Goal: Task Accomplishment & Management: Complete application form

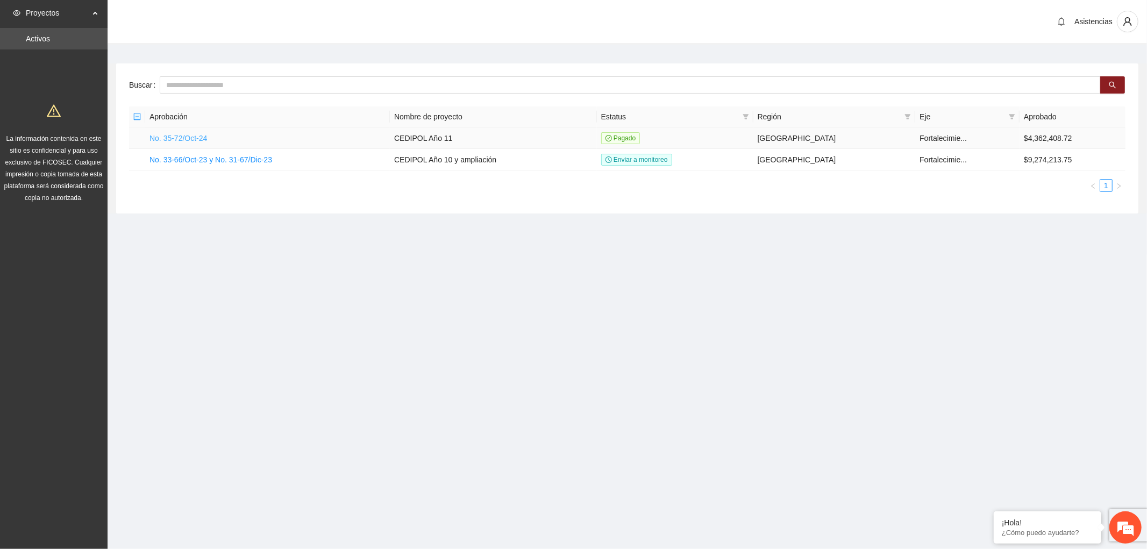
click at [170, 140] on link "No. 35-72/Oct-24" at bounding box center [178, 138] width 58 height 9
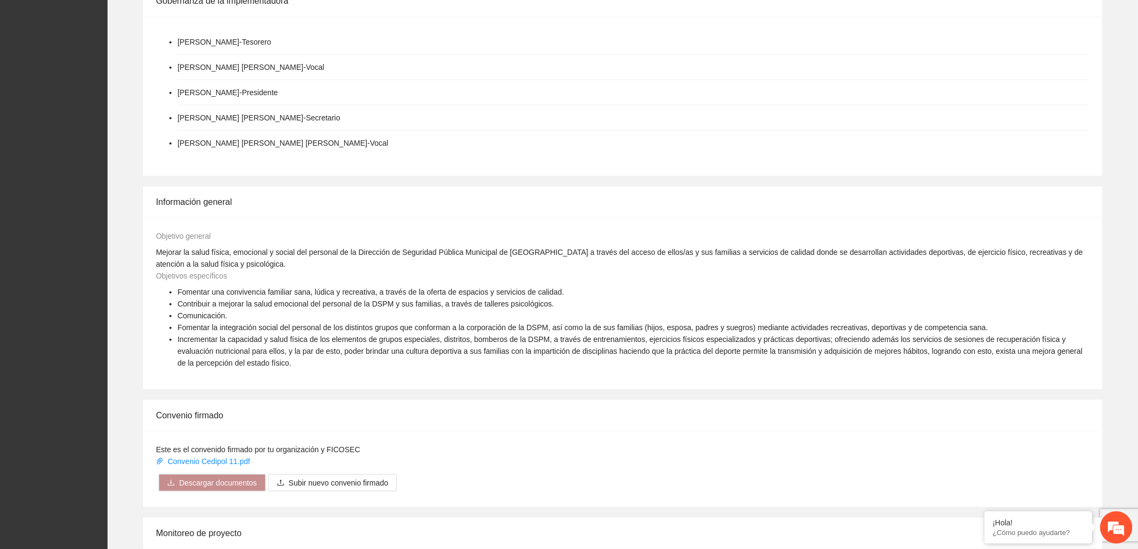
scroll to position [358, 0]
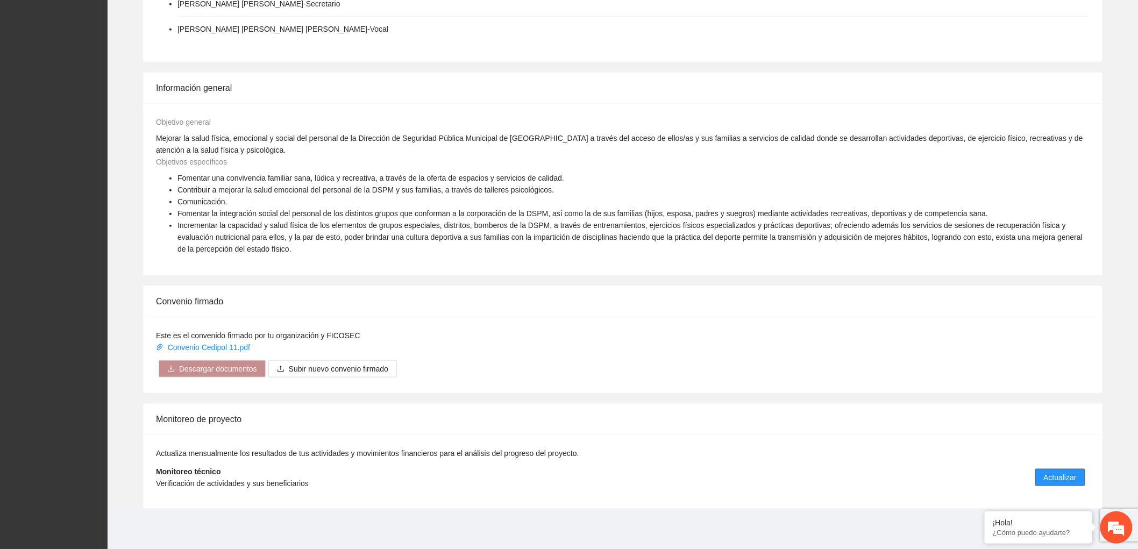
click at [1049, 469] on button "Actualizar" at bounding box center [1060, 477] width 50 height 17
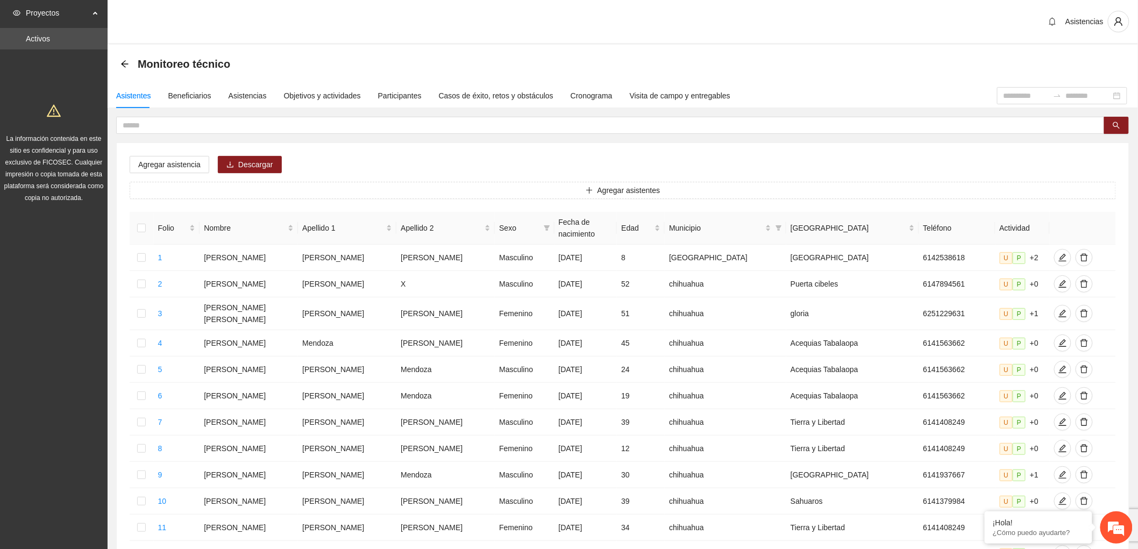
scroll to position [325, 0]
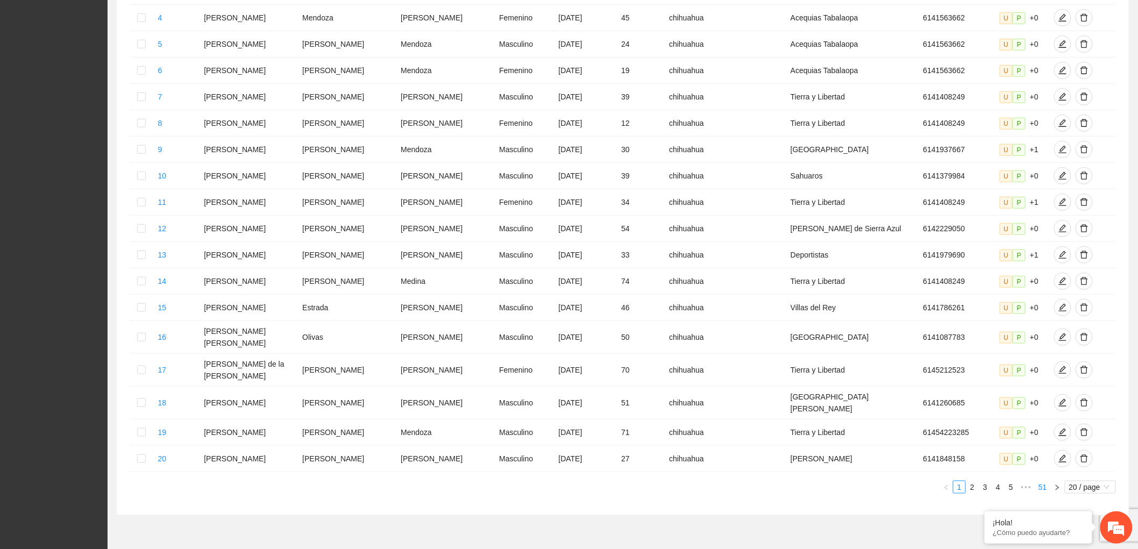
click at [1047, 481] on link "51" at bounding box center [1042, 487] width 15 height 12
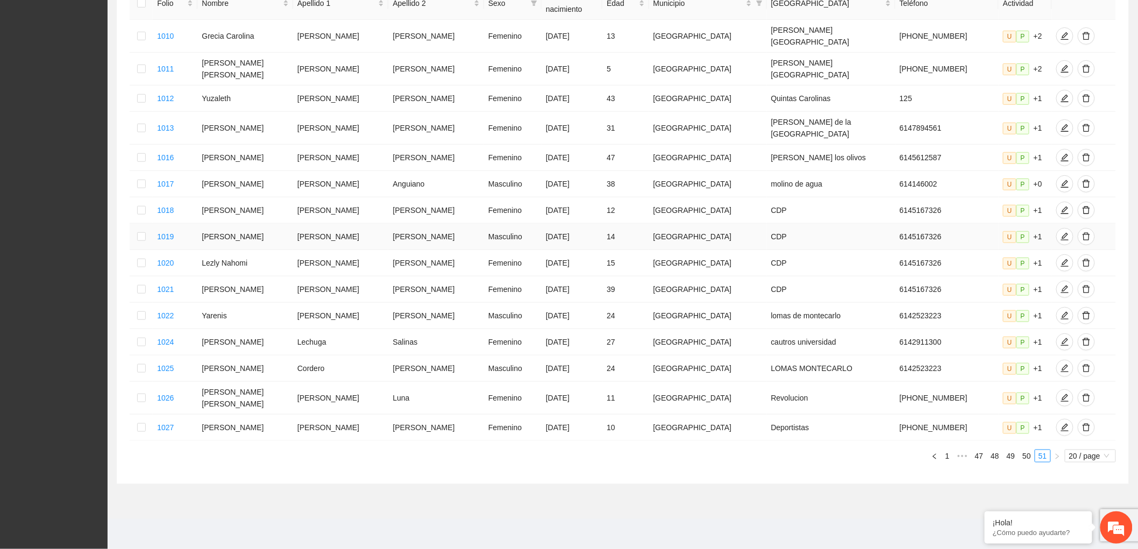
scroll to position [187, 0]
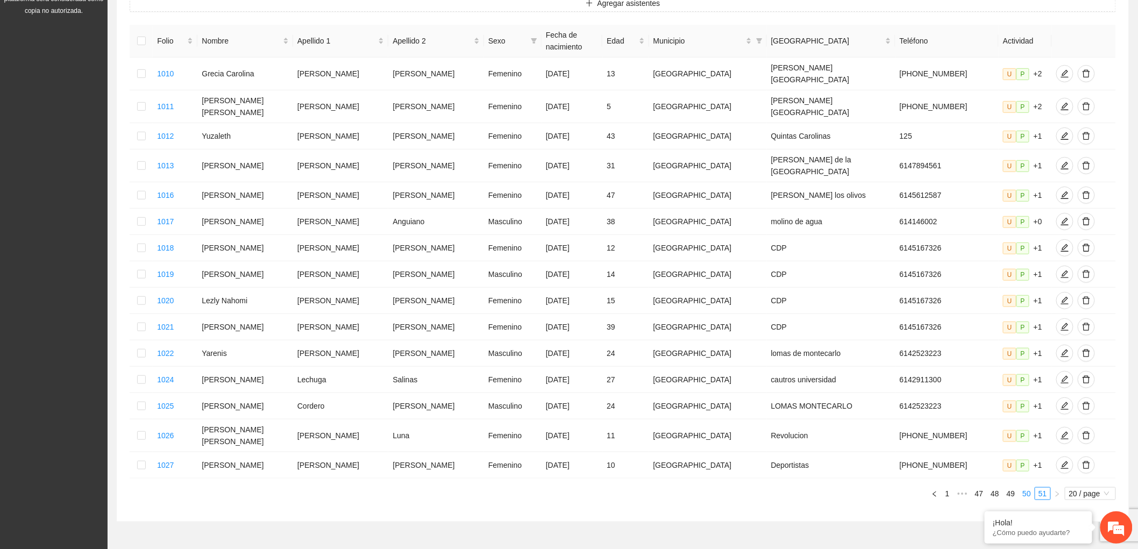
click at [1028, 487] on li "50" at bounding box center [1026, 493] width 16 height 13
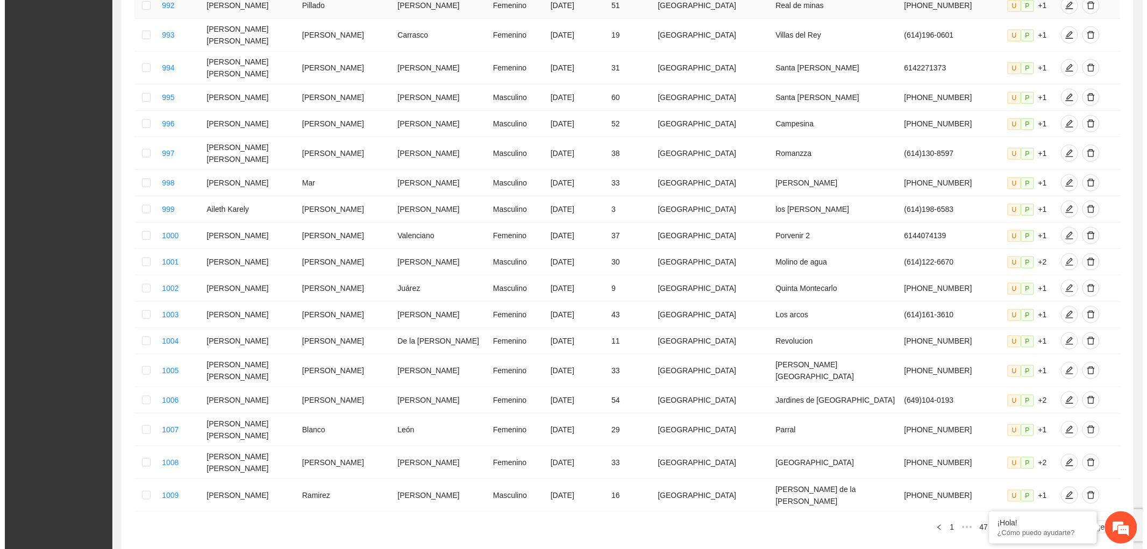
scroll to position [307, 0]
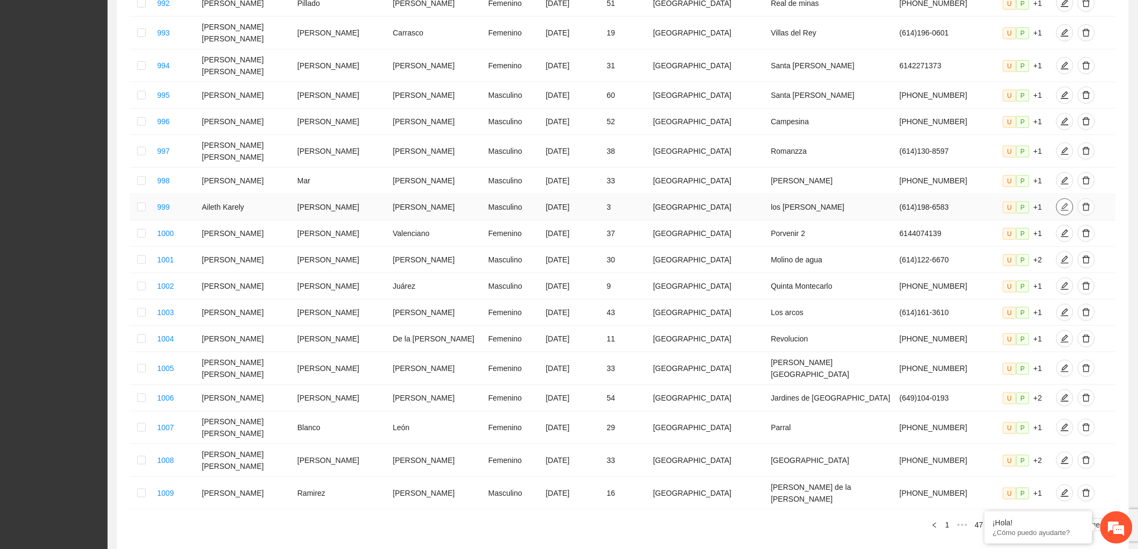
click at [1060, 203] on icon "edit" at bounding box center [1064, 207] width 9 height 9
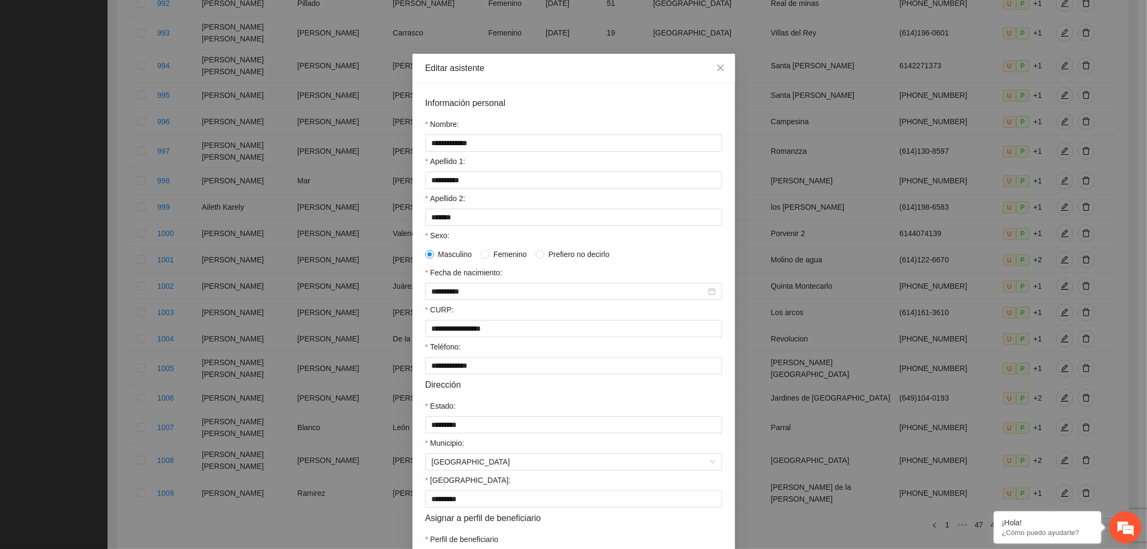
click at [489, 260] on span "Femenino" at bounding box center [510, 254] width 42 height 12
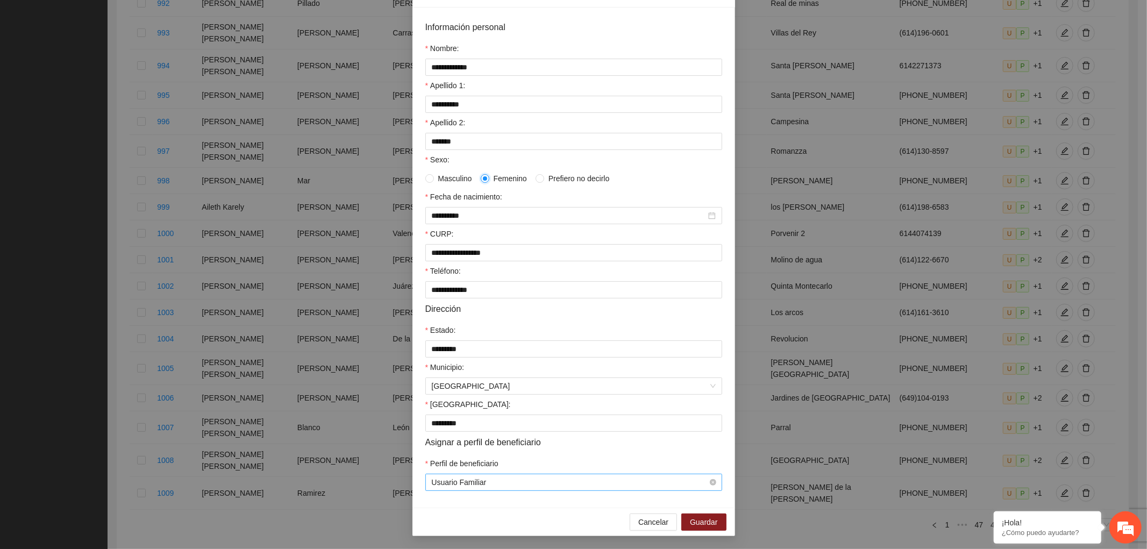
scroll to position [86, 0]
drag, startPoint x: 702, startPoint y: 524, endPoint x: 701, endPoint y: 503, distance: 21.5
click at [702, 524] on span "Guardar" at bounding box center [703, 522] width 27 height 12
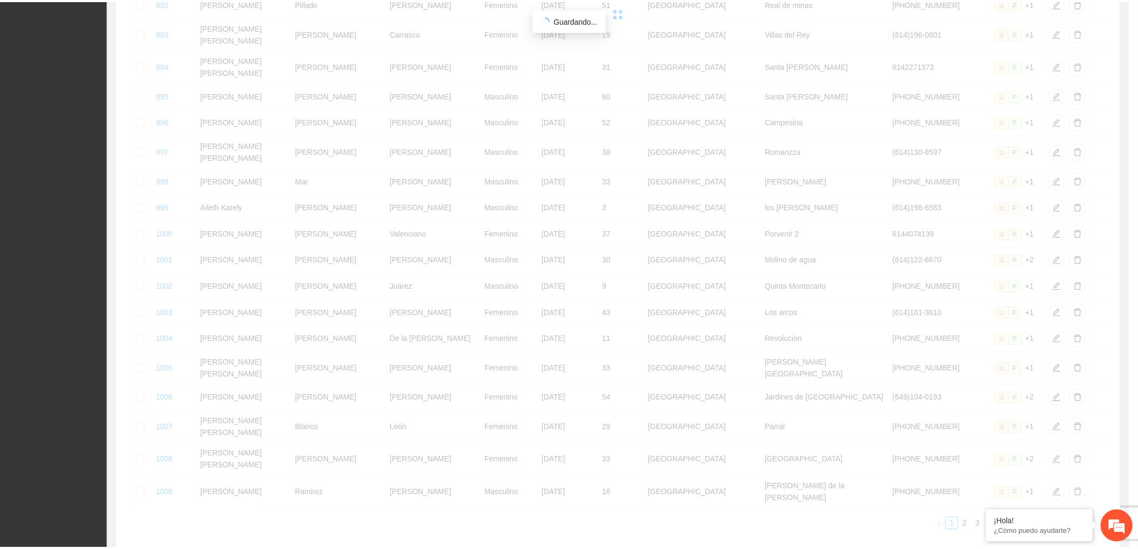
scroll to position [32, 0]
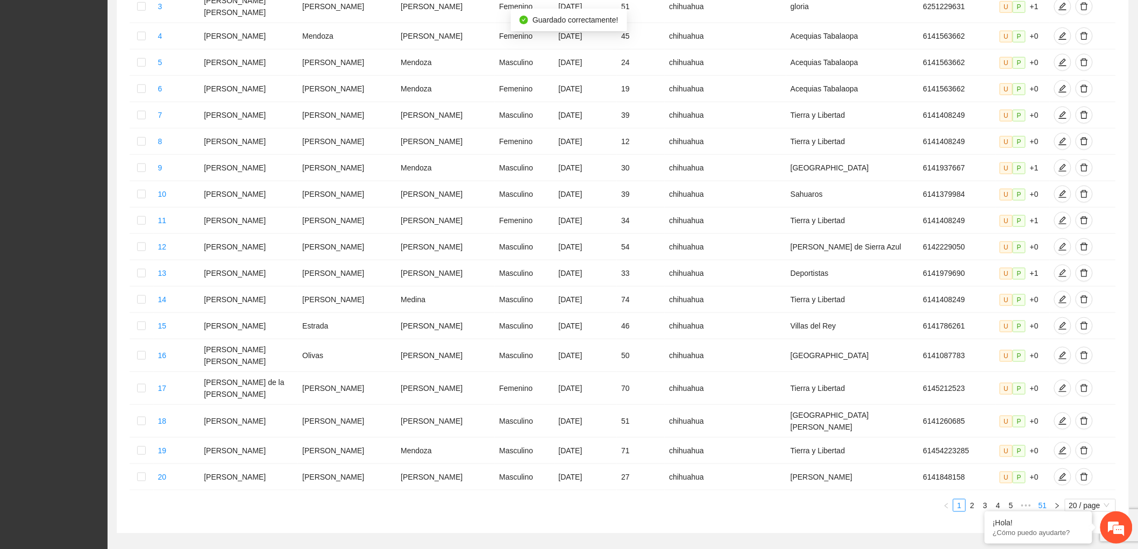
click at [1044, 500] on link "51" at bounding box center [1042, 506] width 15 height 12
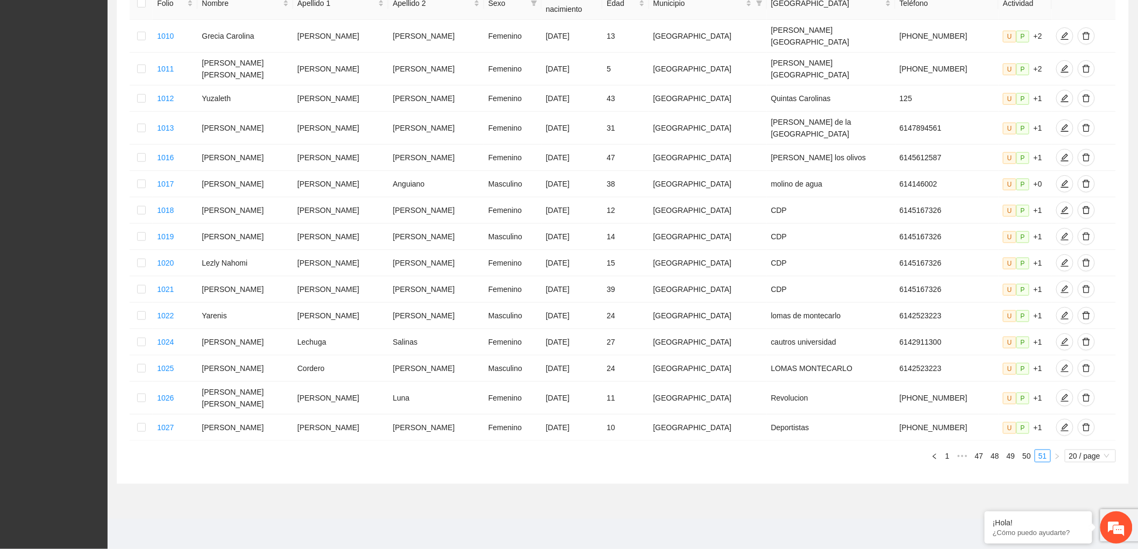
scroll to position [187, 0]
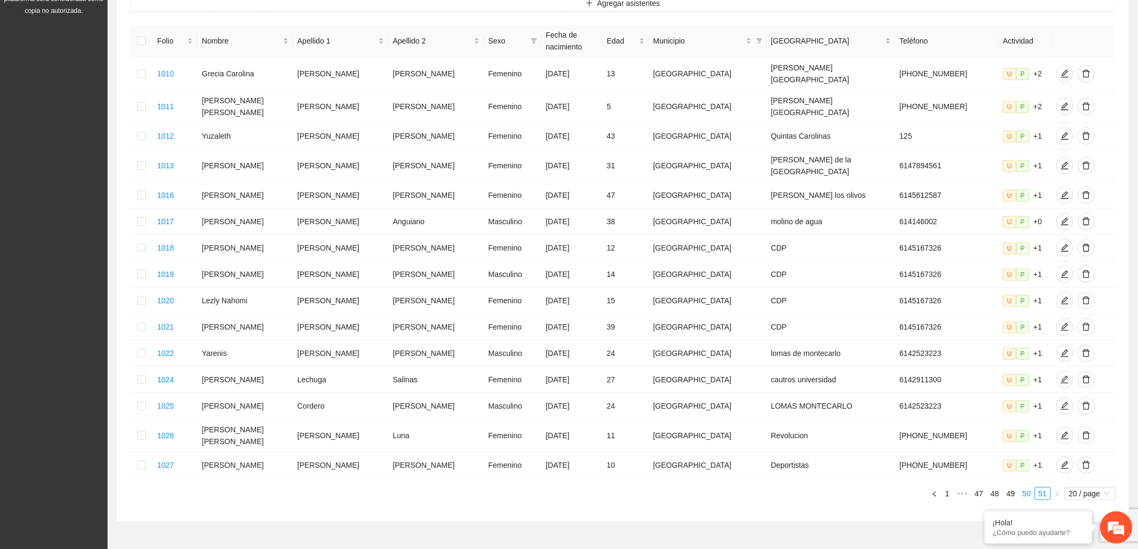
click at [1028, 488] on link "50" at bounding box center [1026, 494] width 15 height 12
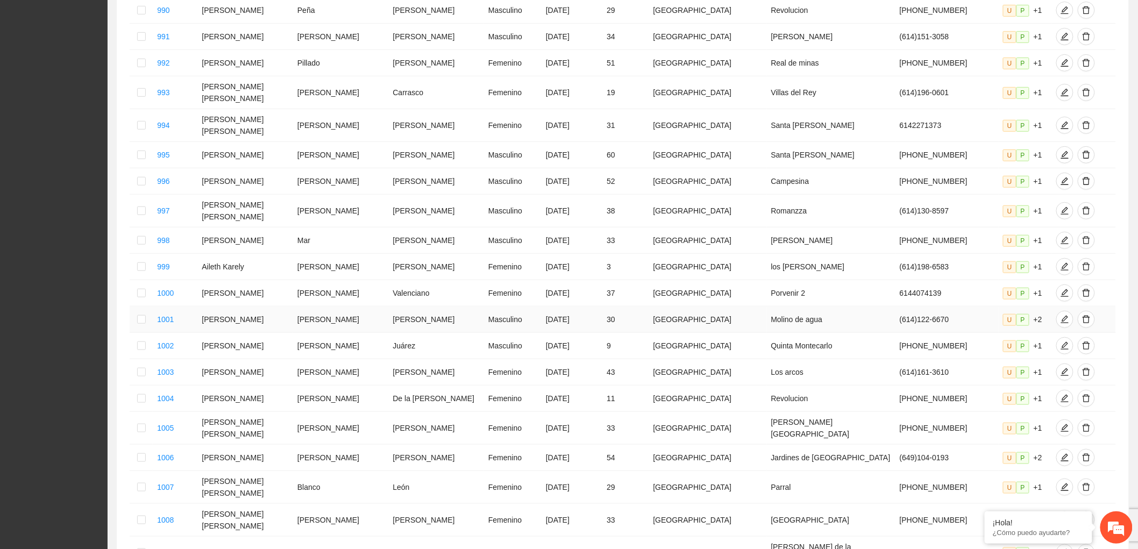
scroll to position [307, 0]
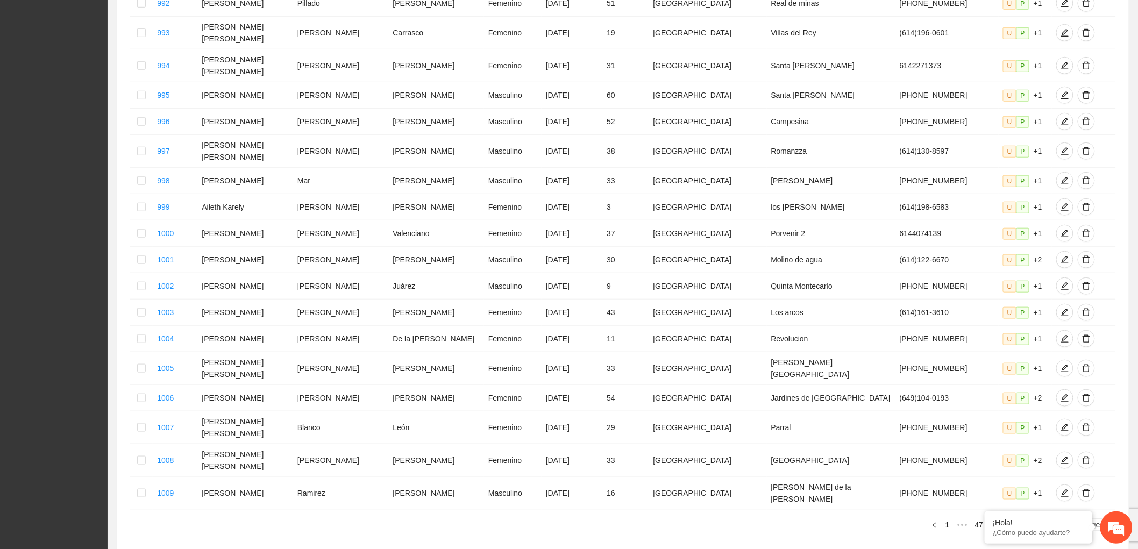
click at [1010, 519] on link "49" at bounding box center [1010, 525] width 15 height 12
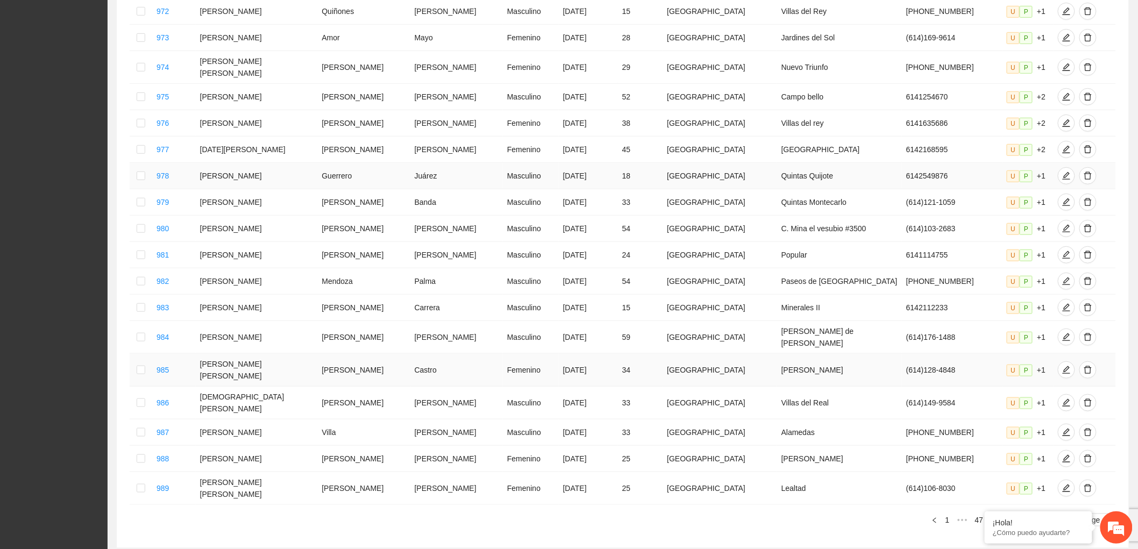
scroll to position [332, 0]
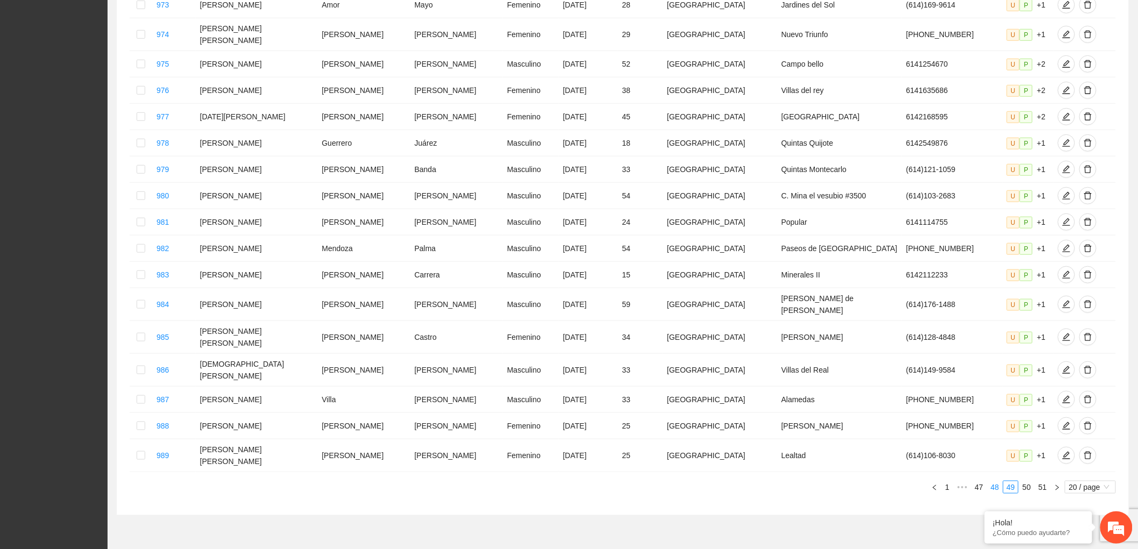
click at [998, 481] on link "48" at bounding box center [994, 487] width 15 height 12
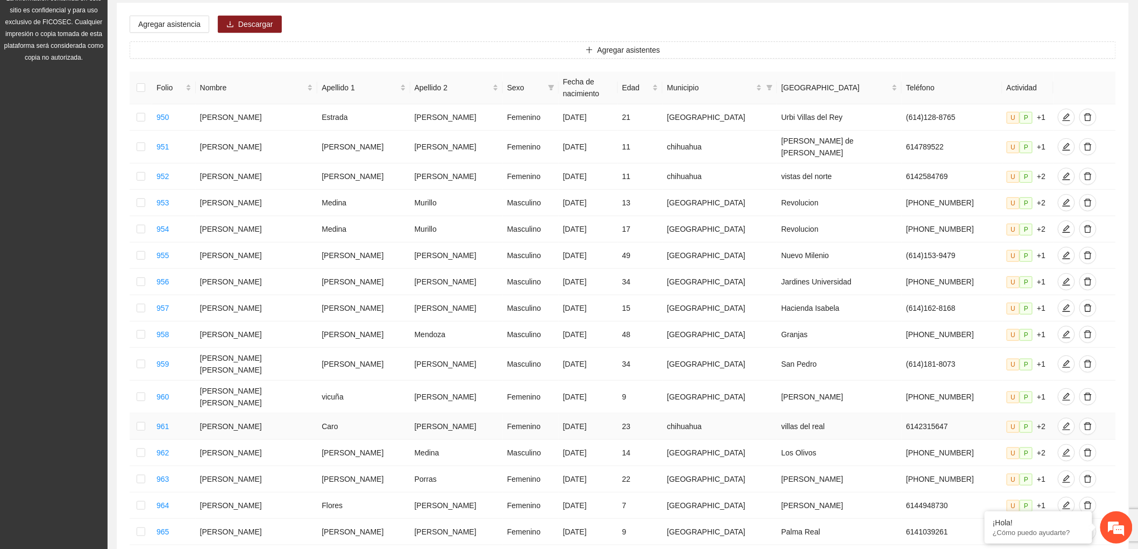
scroll to position [81, 0]
